Goal: Task Accomplishment & Management: Use online tool/utility

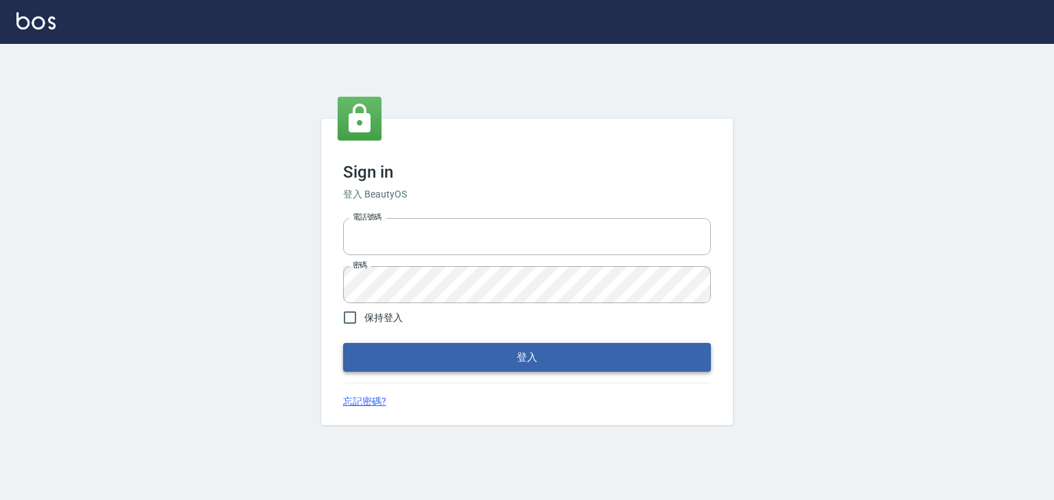
type input "0952331713"
click at [560, 351] on button "登入" at bounding box center [527, 357] width 368 height 29
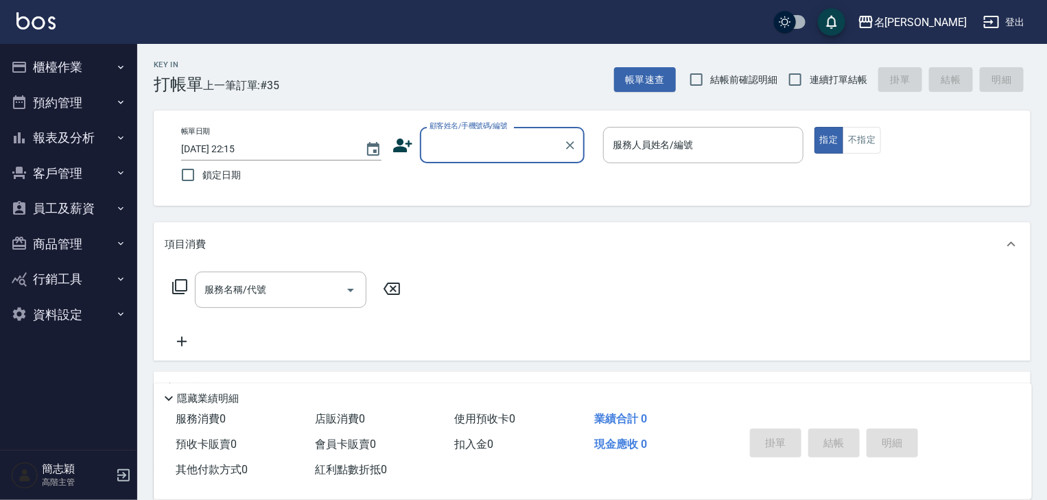
click at [119, 135] on icon "button" at bounding box center [120, 137] width 11 height 11
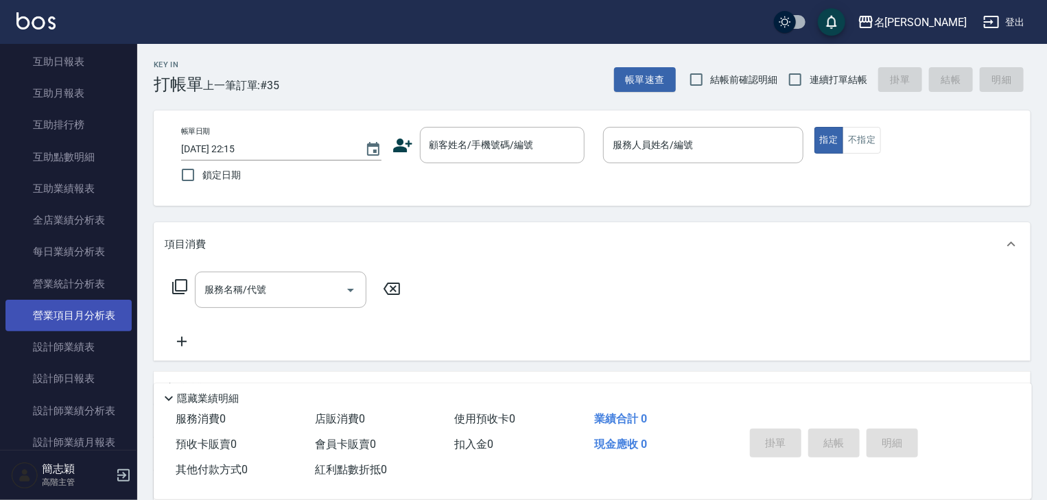
scroll to position [274, 0]
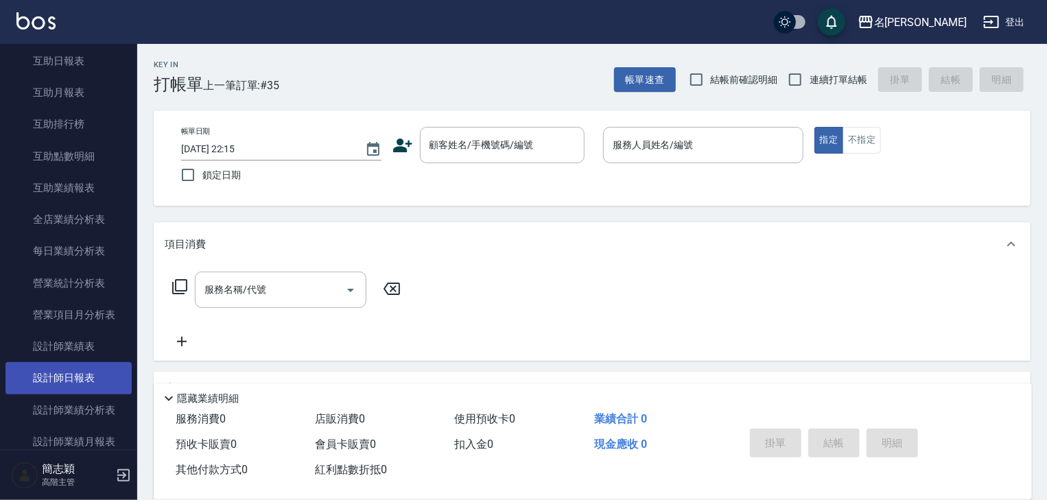
click at [85, 375] on link "設計師日報表" at bounding box center [68, 378] width 126 height 32
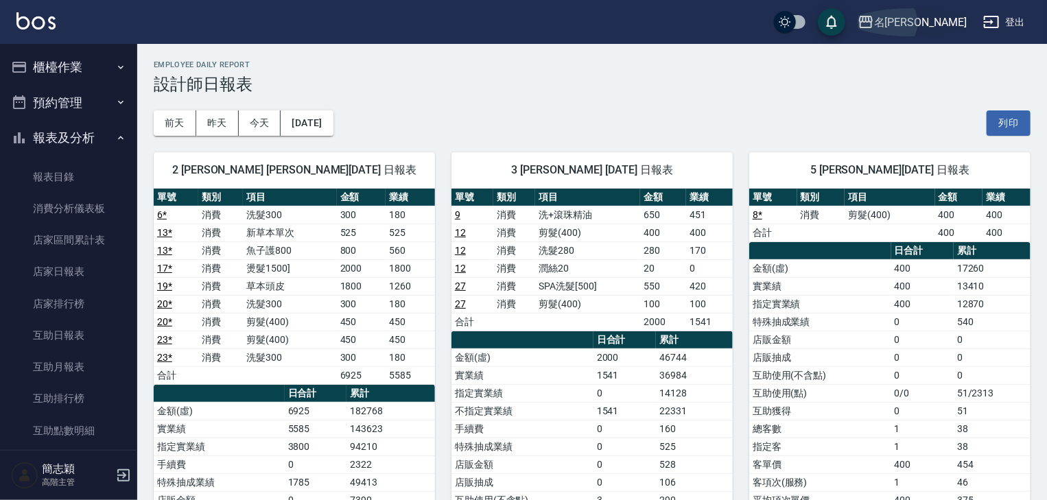
click at [942, 16] on div "名[PERSON_NAME]" at bounding box center [920, 22] width 93 height 17
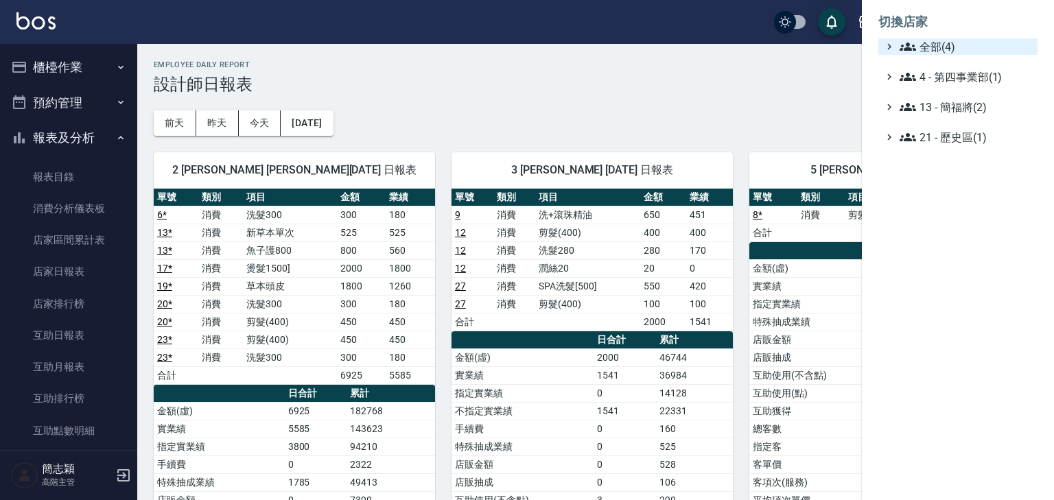
click at [951, 47] on span "全部(4)" at bounding box center [965, 46] width 132 height 16
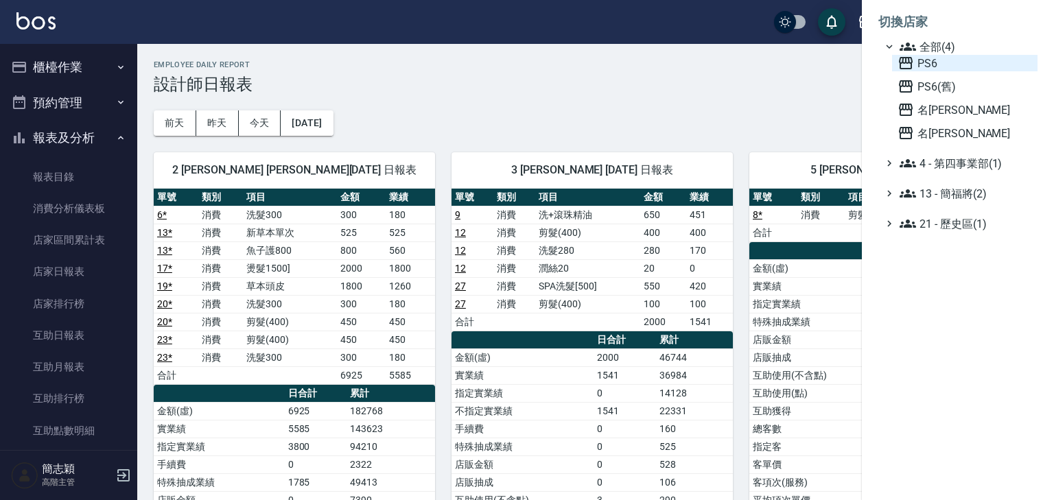
click at [938, 60] on span "PS6" at bounding box center [964, 63] width 134 height 16
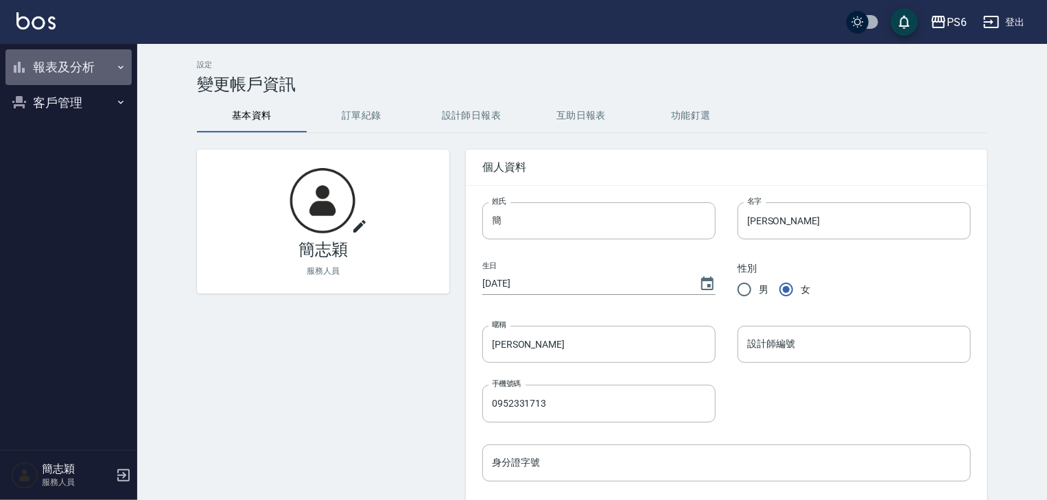
click at [121, 67] on icon "button" at bounding box center [120, 66] width 5 height 3
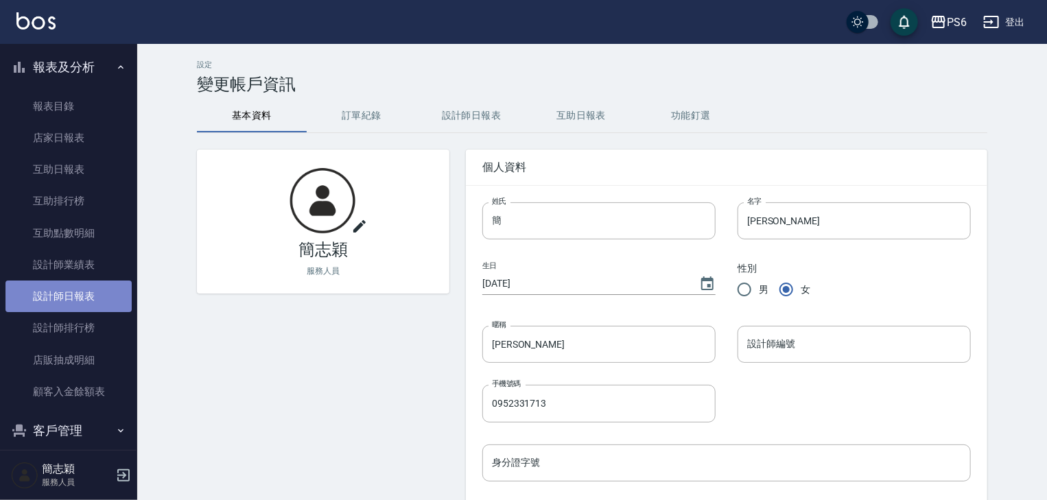
click at [85, 295] on link "設計師日報表" at bounding box center [68, 297] width 126 height 32
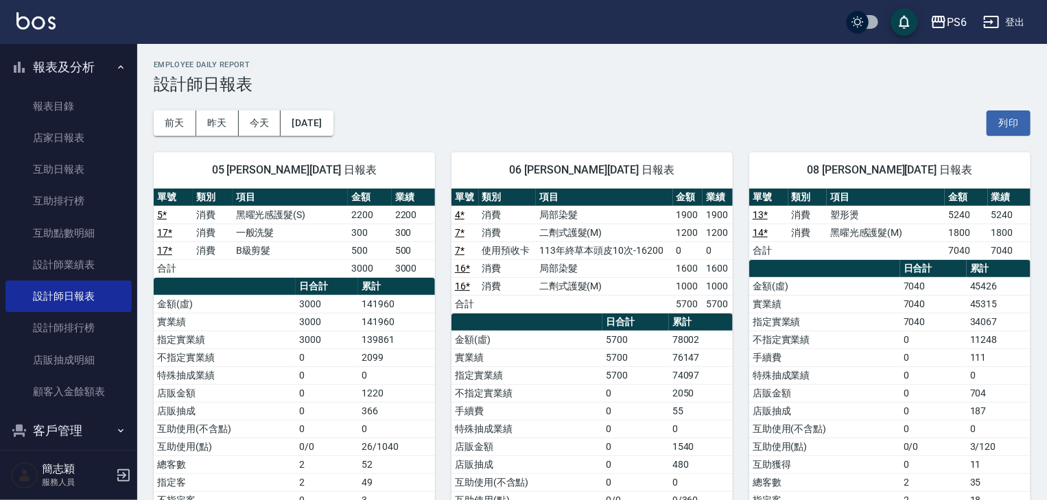
click at [1016, 16] on button "登出" at bounding box center [1003, 22] width 53 height 25
